Goal: Find specific page/section: Find specific page/section

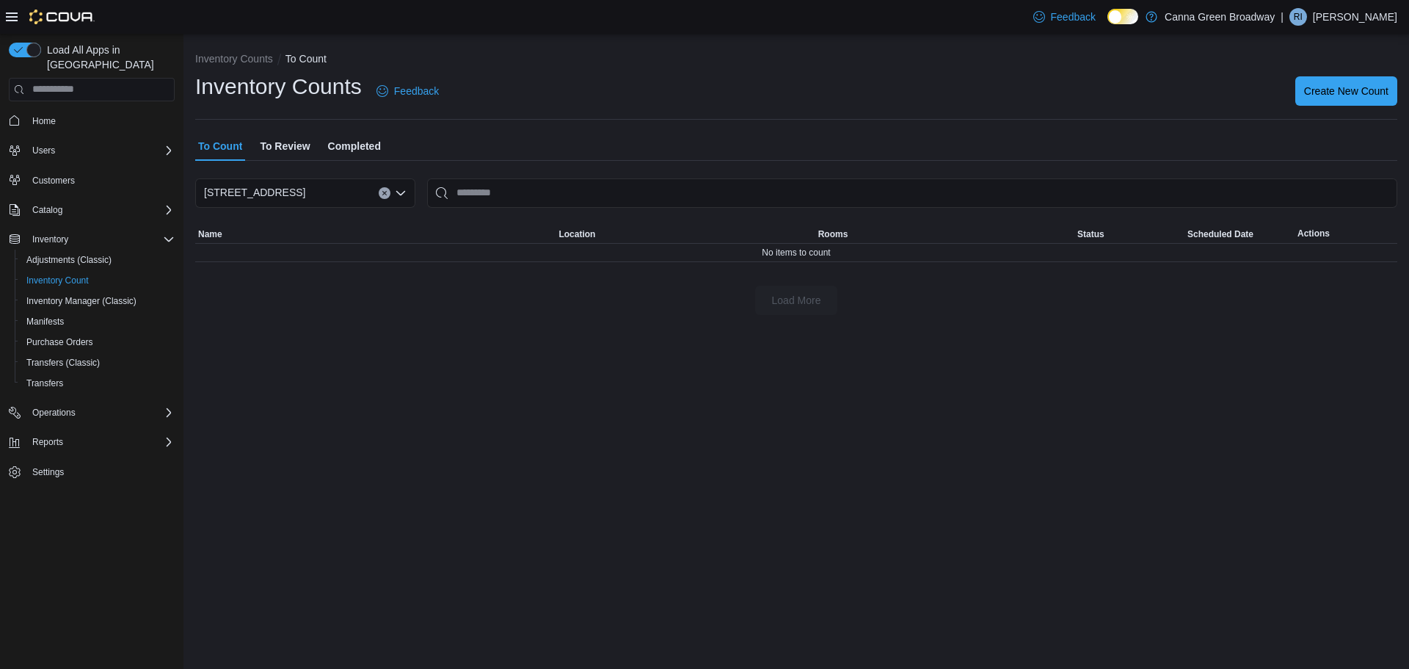
drag, startPoint x: 625, startPoint y: 63, endPoint x: 627, endPoint y: 76, distance: 13.3
click at [627, 76] on div "Inventory Counts To Count Inventory Counts Feedback Create New Count To Count T…" at bounding box center [796, 180] width 1226 height 293
click at [288, 146] on span "To Review" at bounding box center [285, 145] width 50 height 29
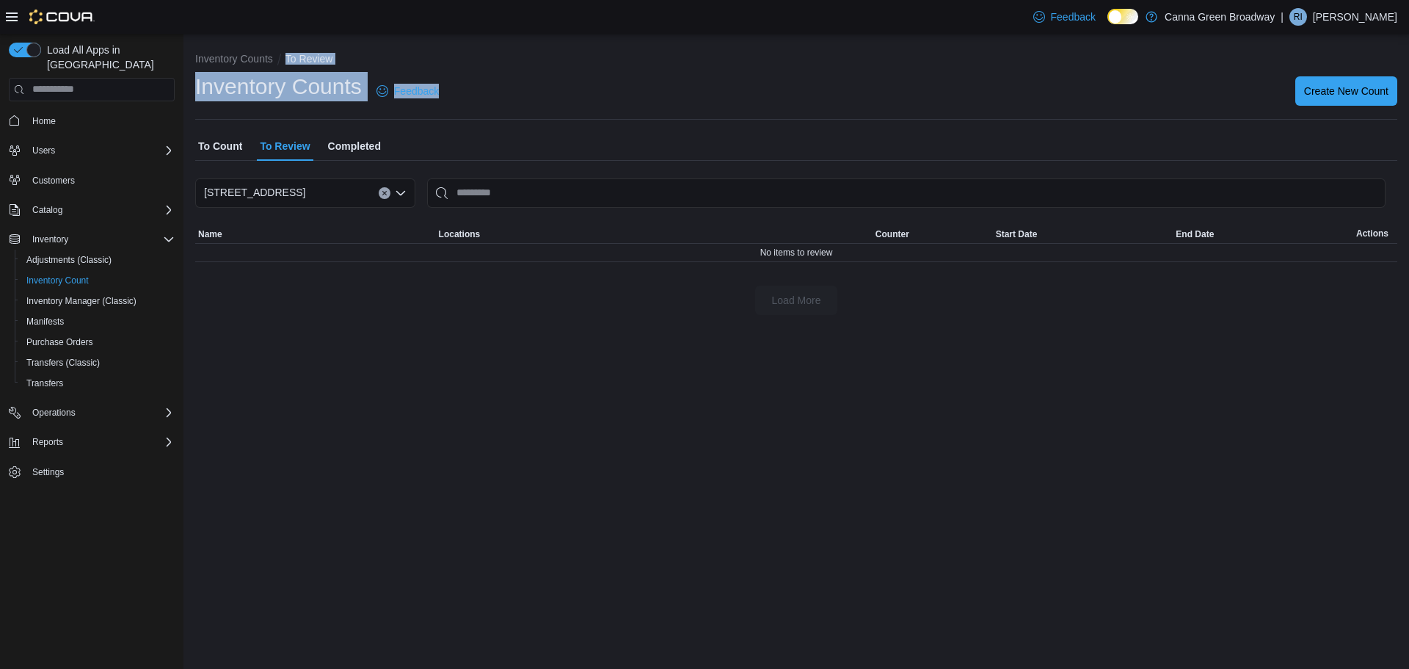
click at [346, 146] on span "Completed" at bounding box center [354, 145] width 53 height 29
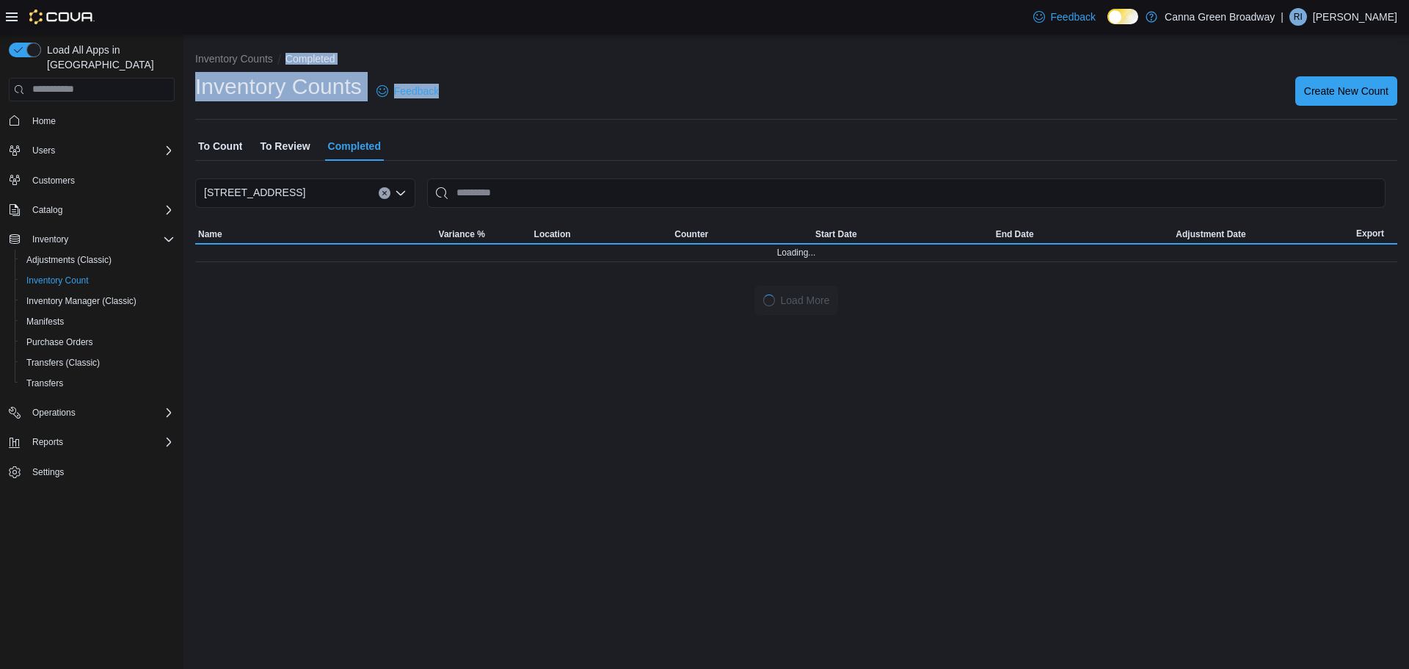
click at [515, 103] on div "Inventory Counts Feedback Create New Count" at bounding box center [796, 91] width 1202 height 38
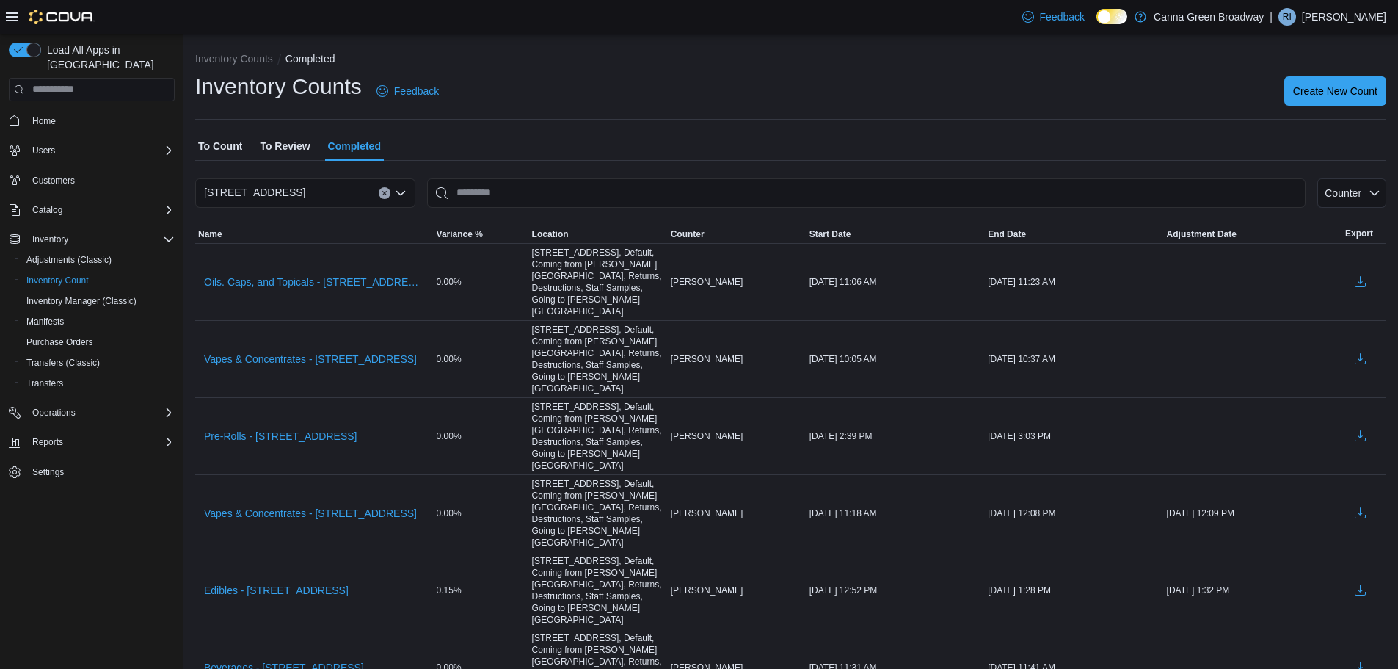
click at [222, 151] on span "To Count" at bounding box center [220, 145] width 44 height 29
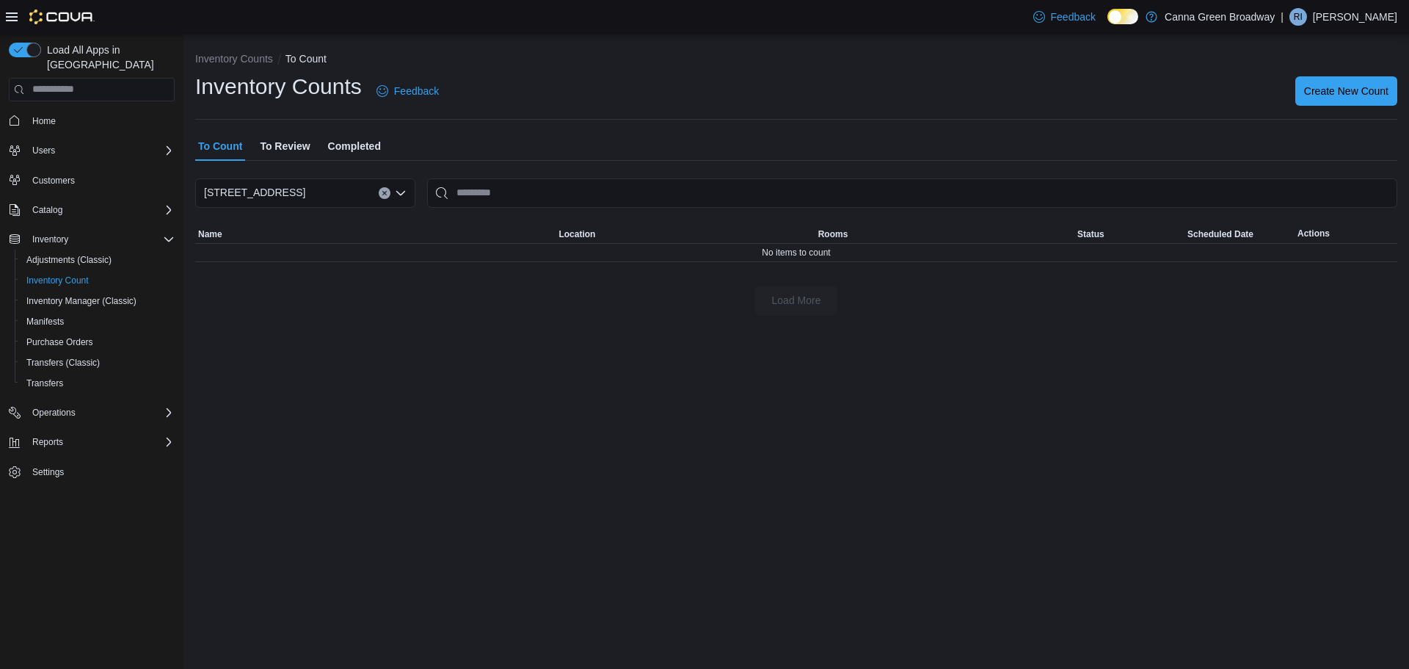
click at [544, 83] on div "Inventory Counts Feedback Create New Count" at bounding box center [796, 91] width 1202 height 38
click at [562, 89] on div "Inventory Counts Feedback Create New Count" at bounding box center [796, 91] width 1202 height 38
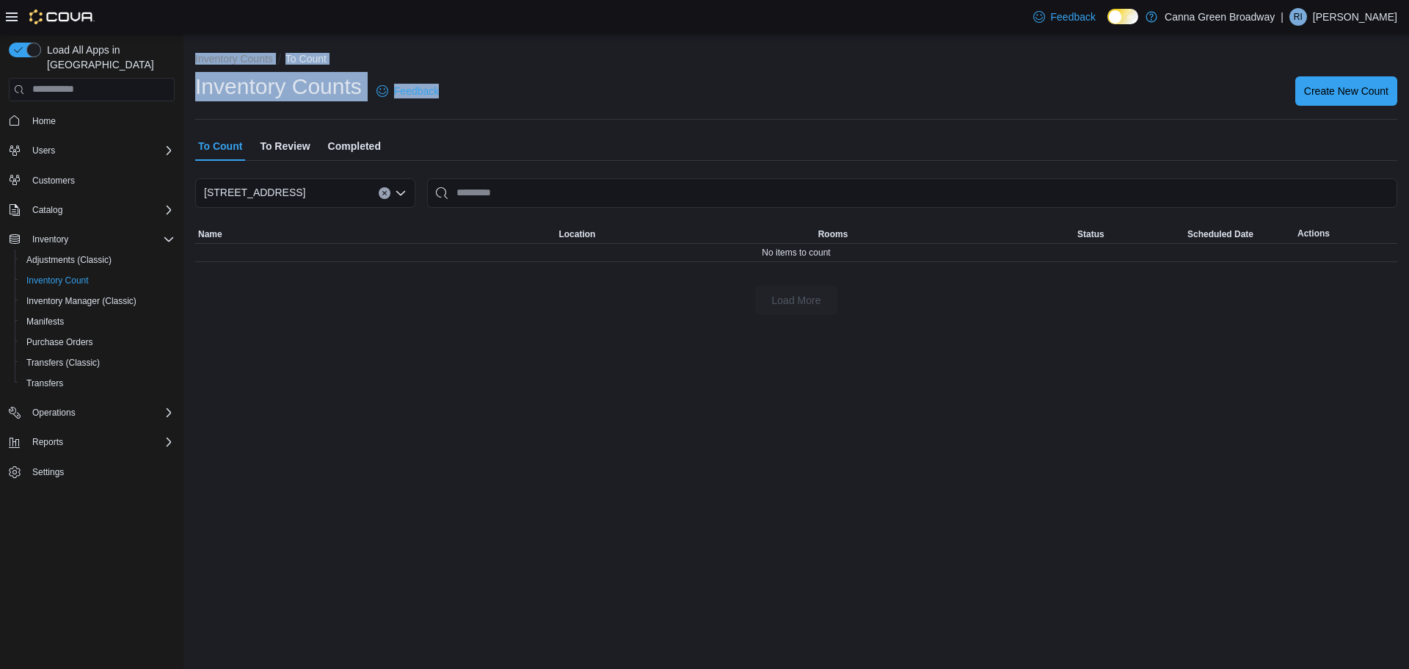
drag, startPoint x: 476, startPoint y: 89, endPoint x: 189, endPoint y: 58, distance: 287.9
click at [189, 58] on div "Inventory Counts To Count Inventory Counts Feedback Create New Count To Count T…" at bounding box center [796, 180] width 1226 height 293
click at [481, 53] on ol "Inventory Counts To Count" at bounding box center [796, 60] width 1202 height 18
